Goal: Transaction & Acquisition: Purchase product/service

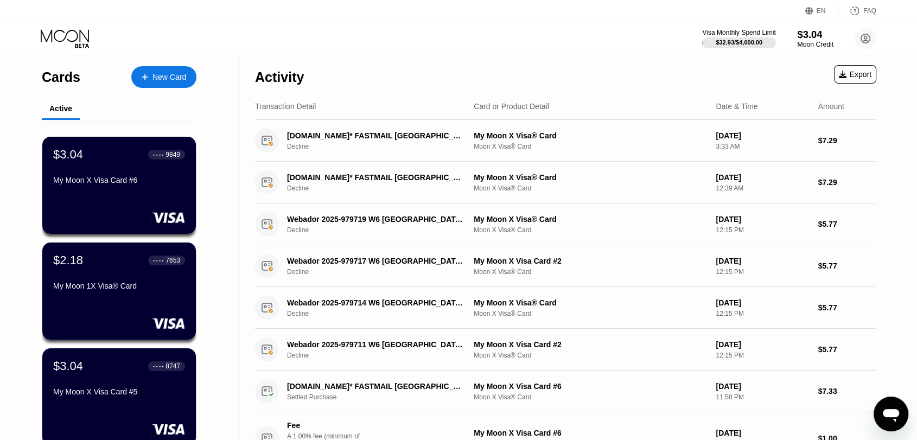
click at [815, 39] on div "$3.04" at bounding box center [815, 34] width 36 height 11
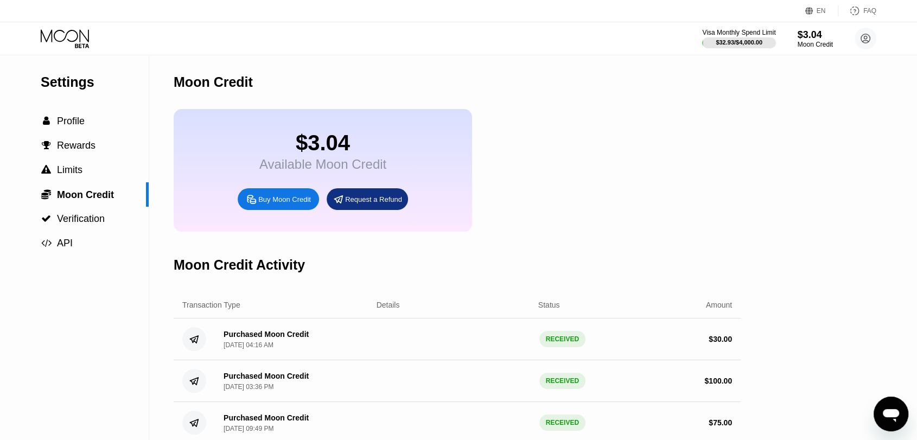
click at [287, 204] on div "Buy Moon Credit" at bounding box center [284, 199] width 53 height 9
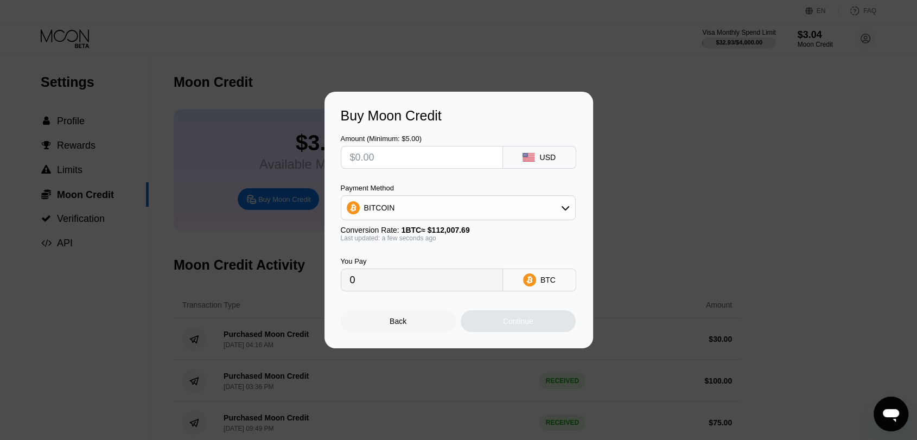
click at [279, 92] on div "Buy Moon Credit Amount (Minimum: $5.00) USD Payment Method BITCOIN Conversion R…" at bounding box center [458, 220] width 917 height 257
click at [398, 326] on div "Back" at bounding box center [398, 321] width 17 height 9
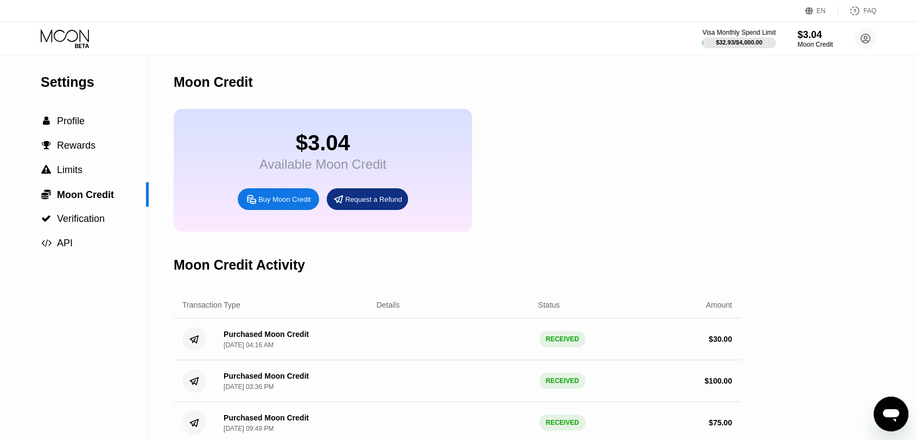
click at [73, 19] on div "EN Language Select an item Save FAQ" at bounding box center [458, 11] width 917 height 22
click at [69, 30] on icon at bounding box center [65, 35] width 48 height 12
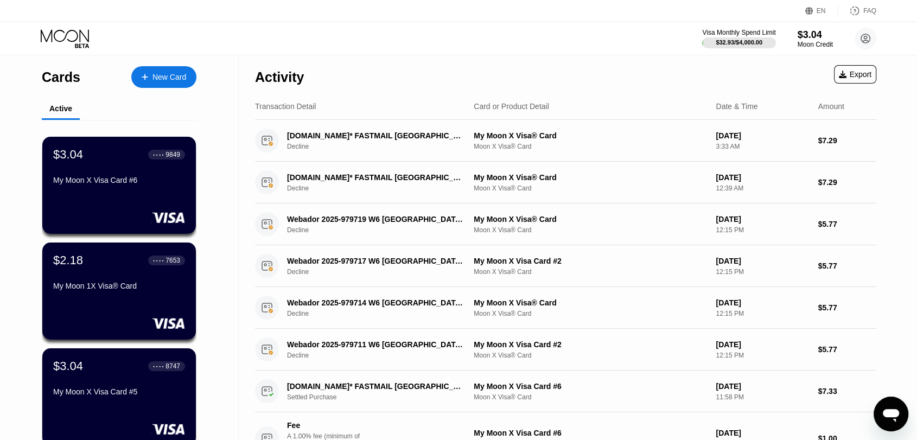
click at [803, 40] on div "$3.04" at bounding box center [814, 34] width 35 height 11
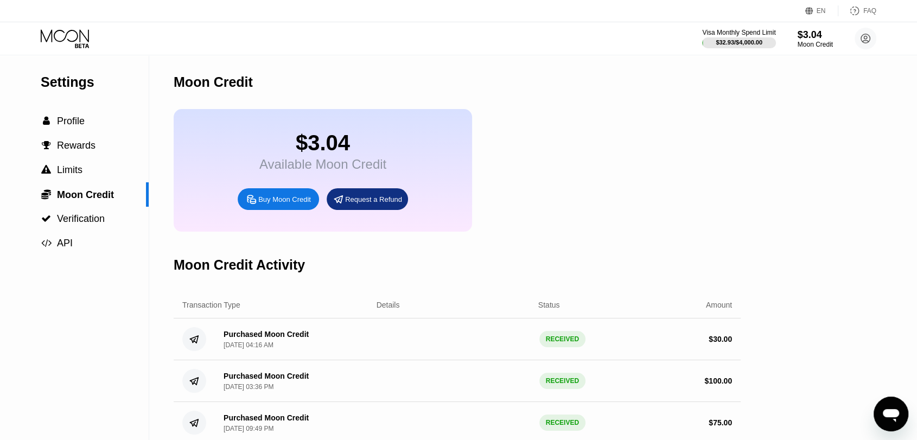
click at [282, 210] on div "Buy Moon Credit" at bounding box center [278, 199] width 81 height 22
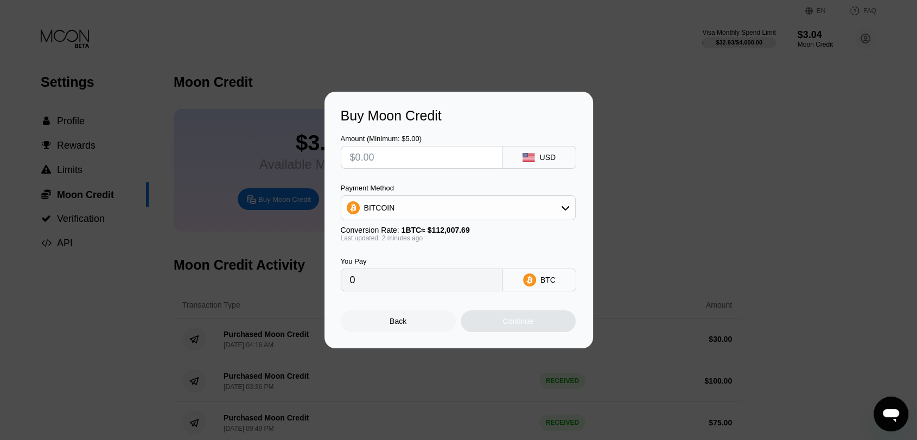
click at [463, 157] on input "text" at bounding box center [422, 157] width 144 height 22
type input "$8"
type input "0.00007143"
type input "$8"
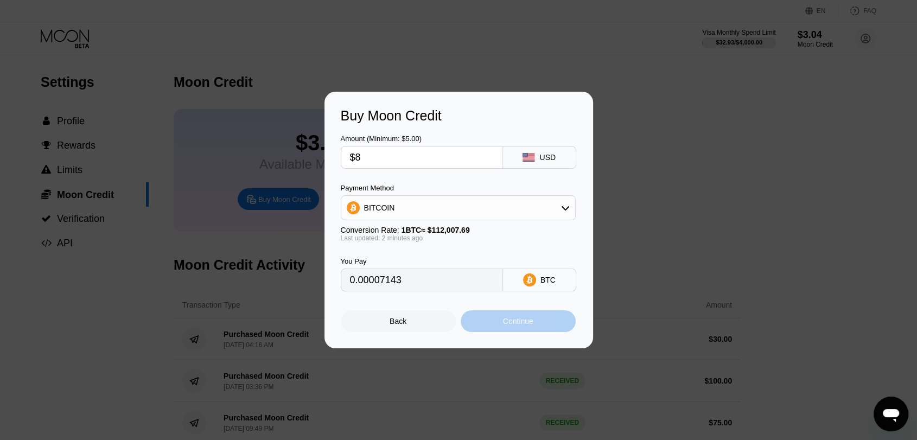
click at [521, 321] on div "Continue" at bounding box center [518, 321] width 30 height 9
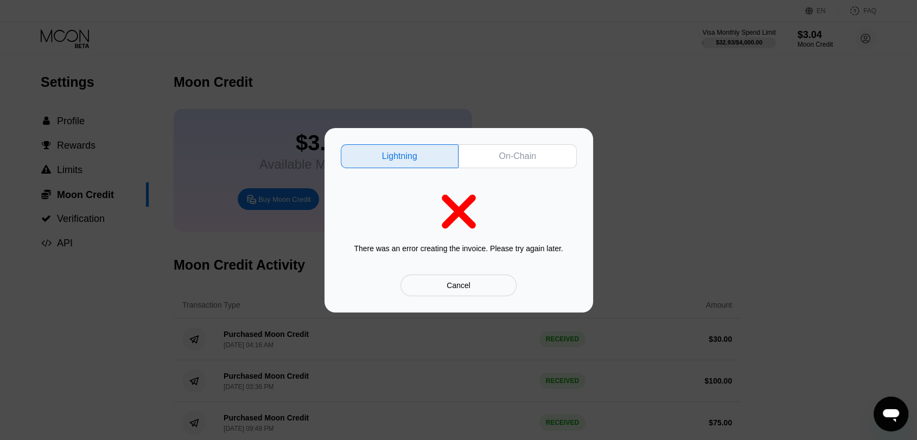
click at [506, 168] on div "Lightning On-Chain There was an error creating the invoice. Please try again la…" at bounding box center [459, 220] width 236 height 152
click at [511, 161] on div "On-Chain" at bounding box center [517, 156] width 37 height 11
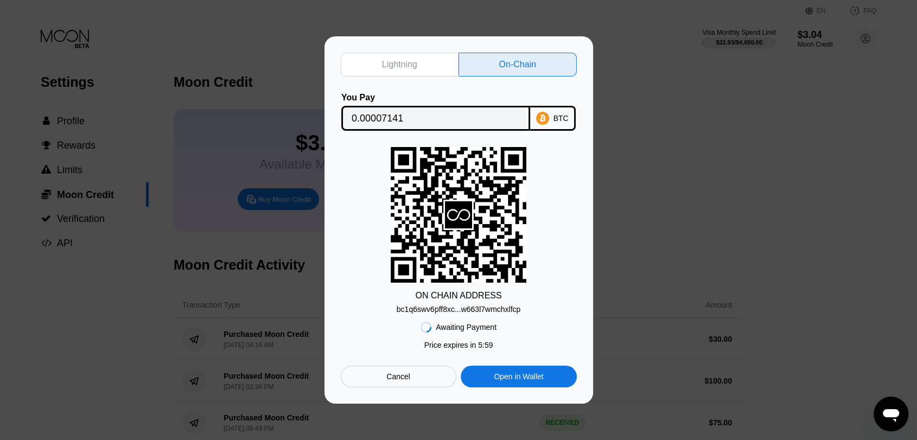
click at [464, 311] on div "bc1q6swv6pff8xc...w663l7wmchxlfcp" at bounding box center [459, 309] width 124 height 9
click at [439, 401] on div "Lightning On-Chain You Pay 0.00007141 BTC ON CHAIN ADDRESS bc1q6swv6pff8xc...w6…" at bounding box center [458, 219] width 269 height 367
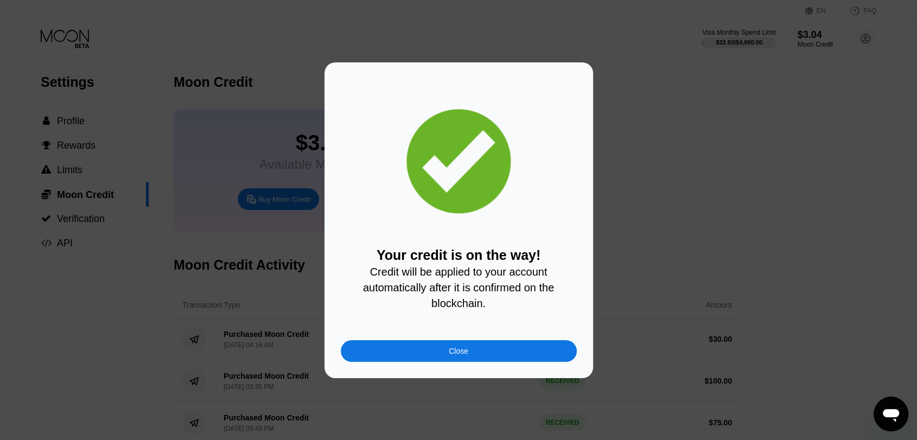
click at [503, 354] on div "Close" at bounding box center [459, 351] width 236 height 22
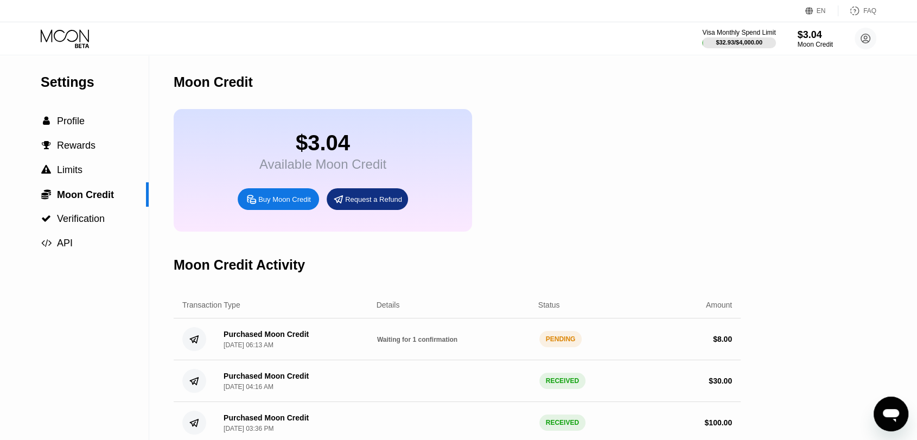
click at [547, 132] on div "$3.04 Available Moon Credit Buy Moon Credit Request a Refund" at bounding box center [457, 170] width 567 height 123
click at [80, 37] on icon at bounding box center [66, 38] width 50 height 19
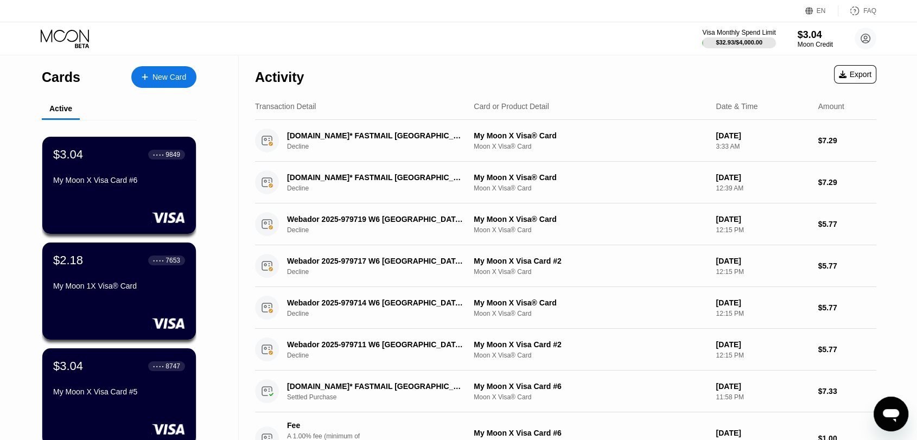
click at [71, 39] on icon at bounding box center [66, 38] width 50 height 19
click at [805, 39] on div "$3.04" at bounding box center [815, 34] width 36 height 11
